Goal: Transaction & Acquisition: Purchase product/service

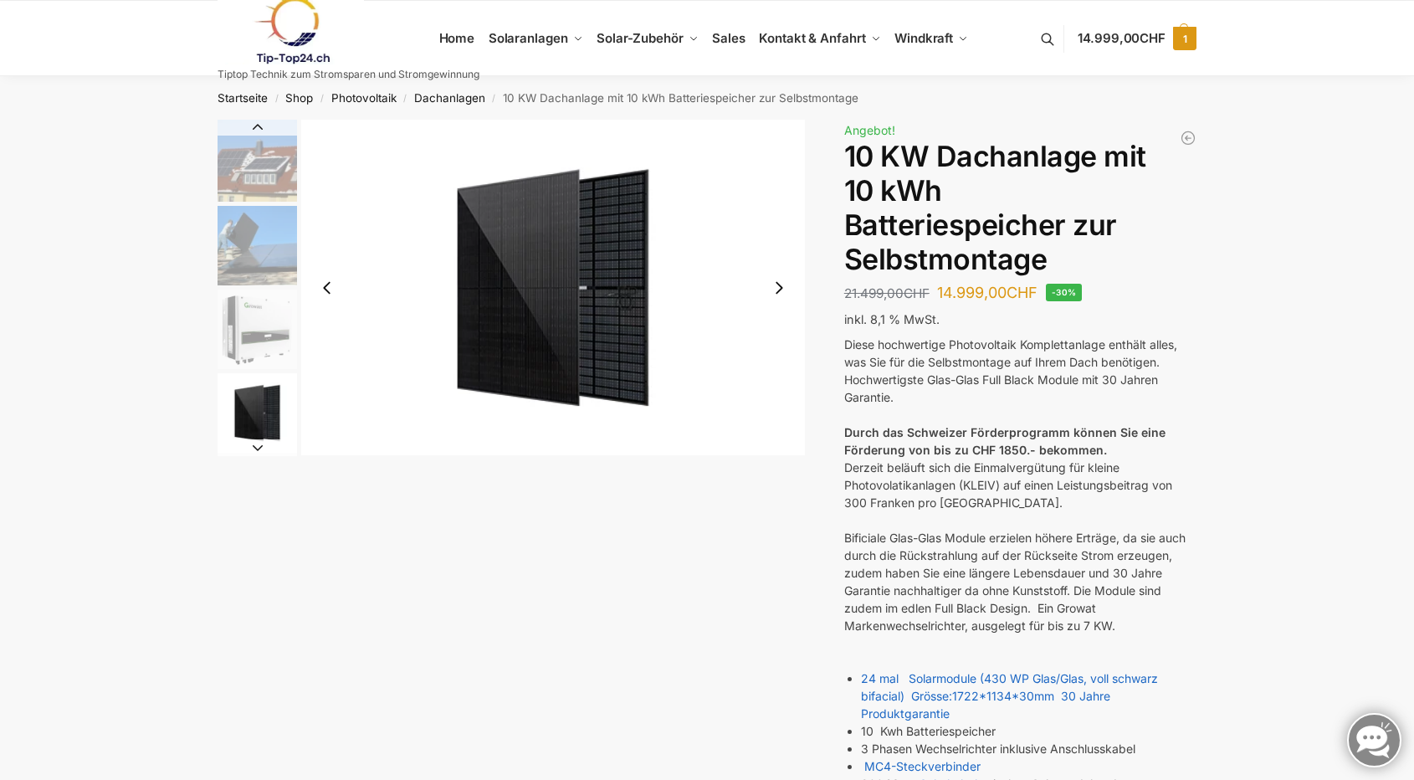
click at [1185, 39] on span "1" at bounding box center [1184, 38] width 23 height 23
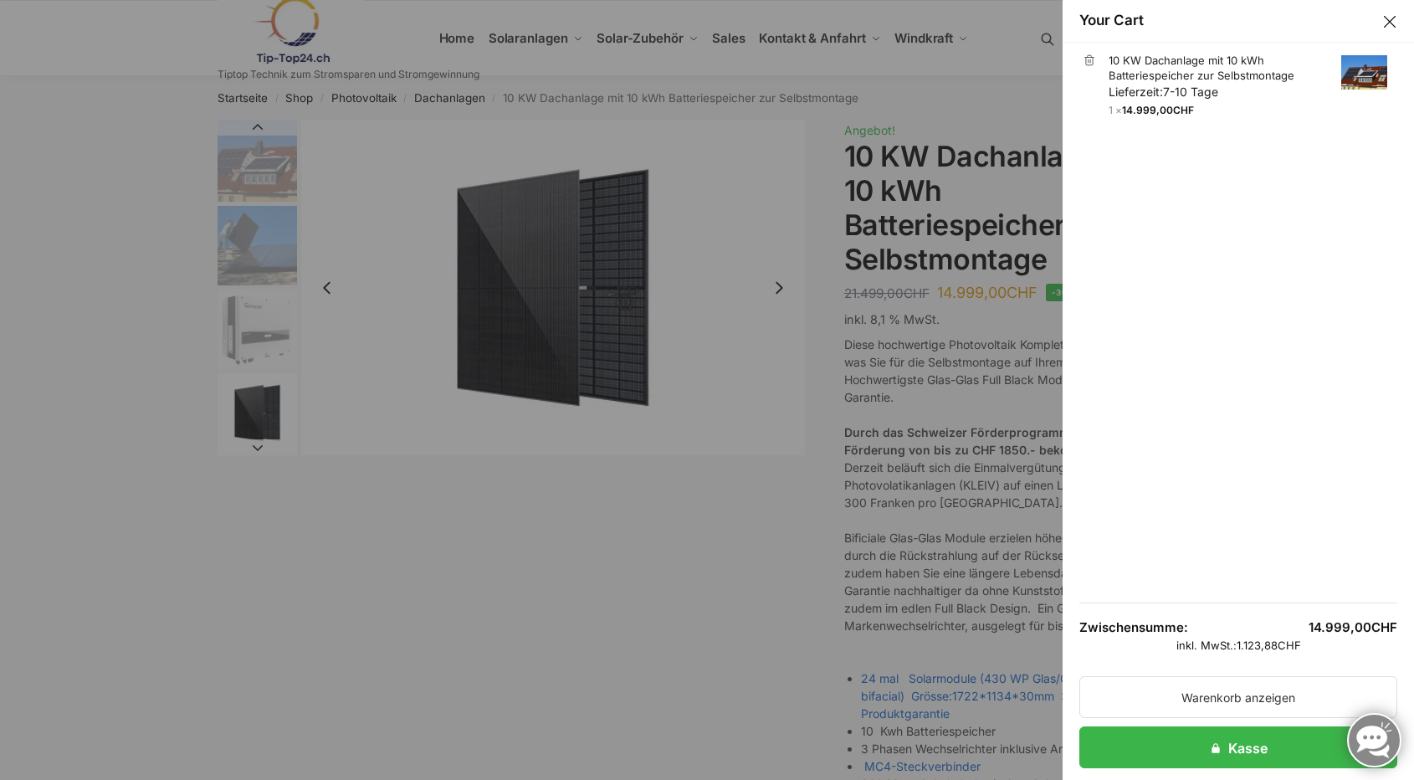
click at [1390, 21] on button "Close drawer" at bounding box center [1390, 22] width 22 height 22
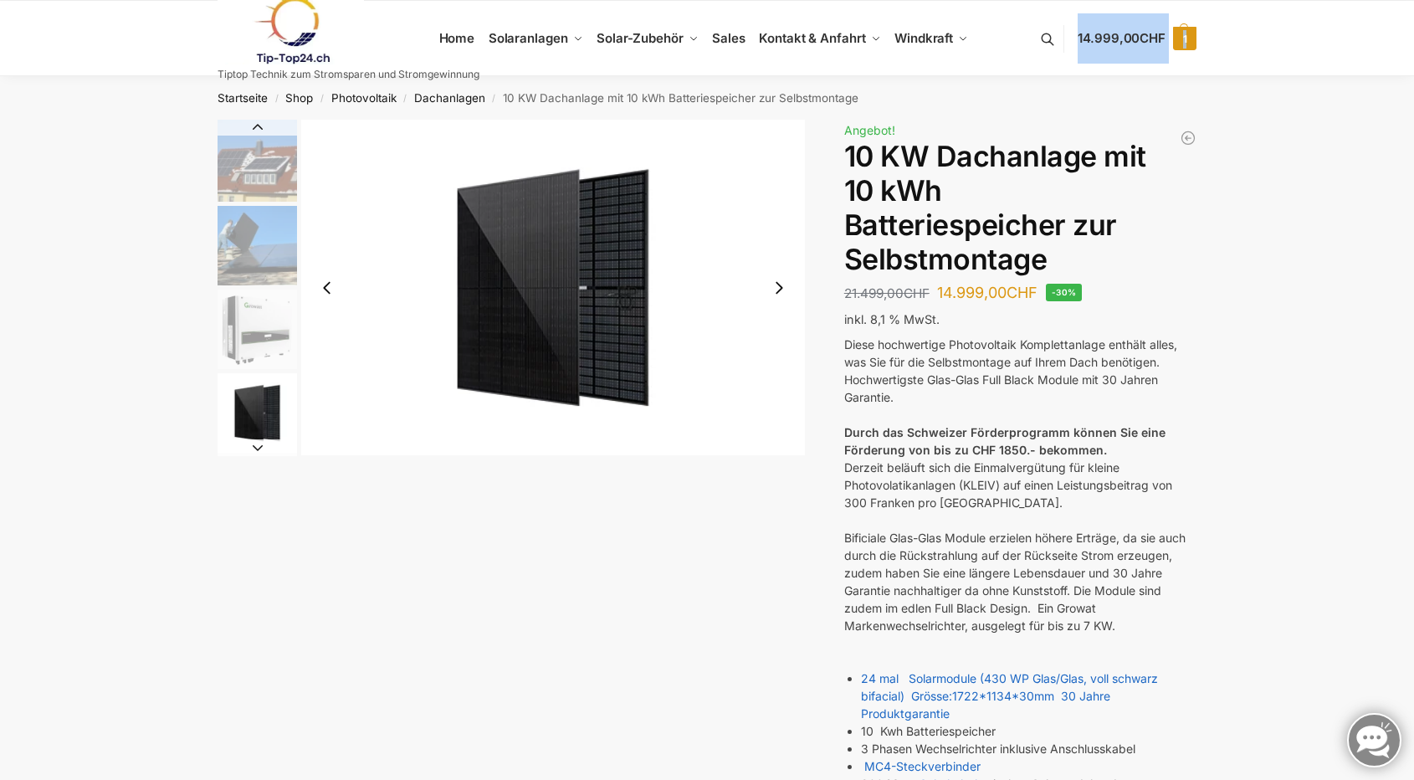
click at [1089, 48] on link "14.999,00 CHF 1" at bounding box center [1137, 38] width 119 height 50
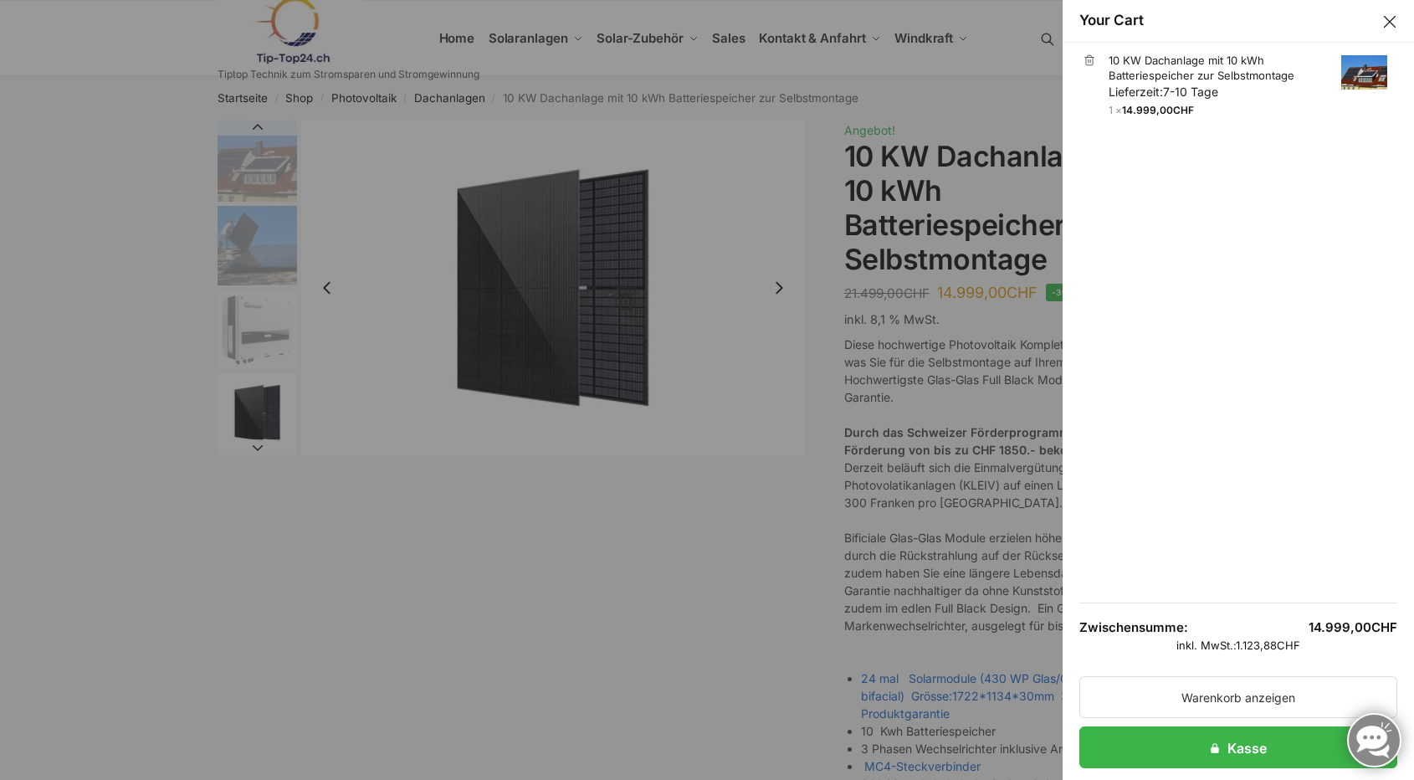
click at [1092, 61] on link "×" at bounding box center [1090, 60] width 12 height 12
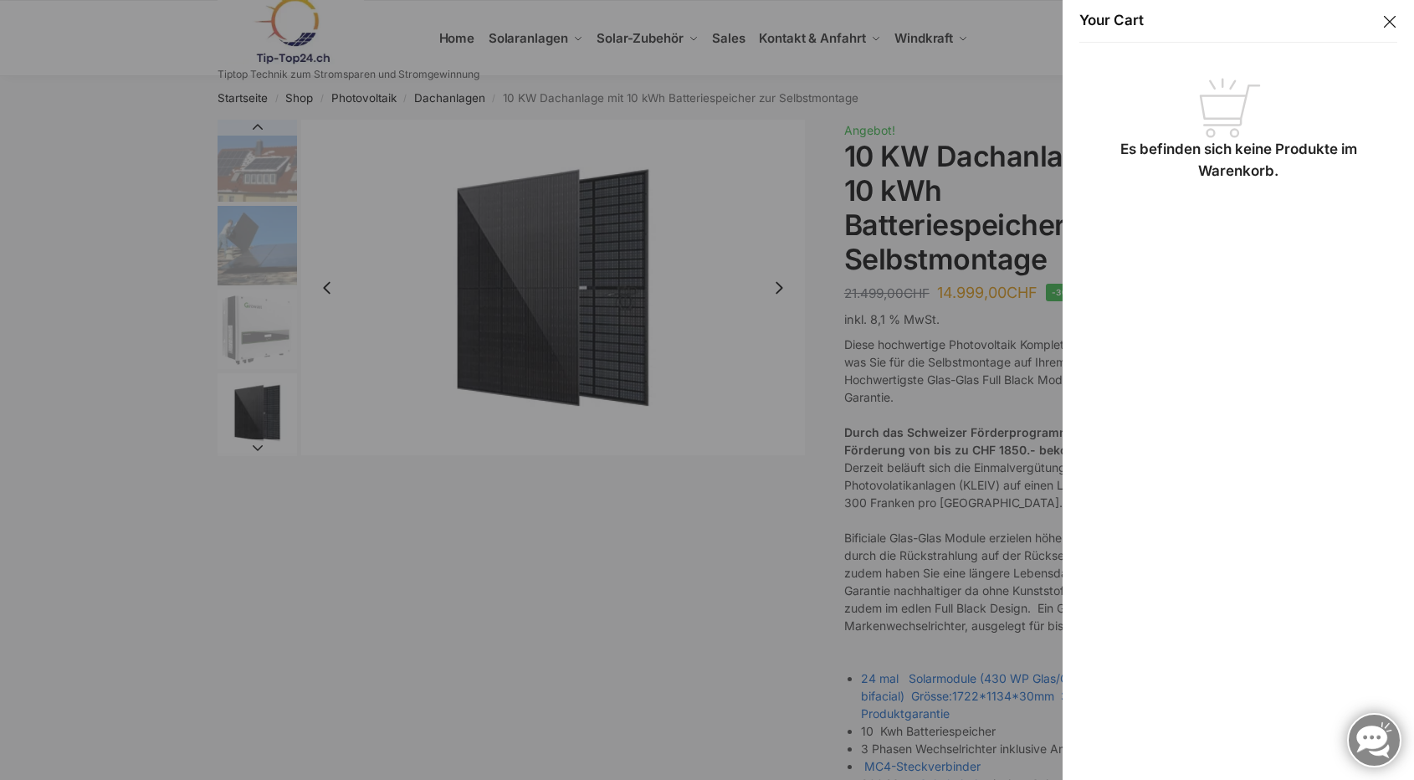
click at [1389, 23] on button "Close drawer" at bounding box center [1390, 22] width 22 height 22
